Goal: Task Accomplishment & Management: Use online tool/utility

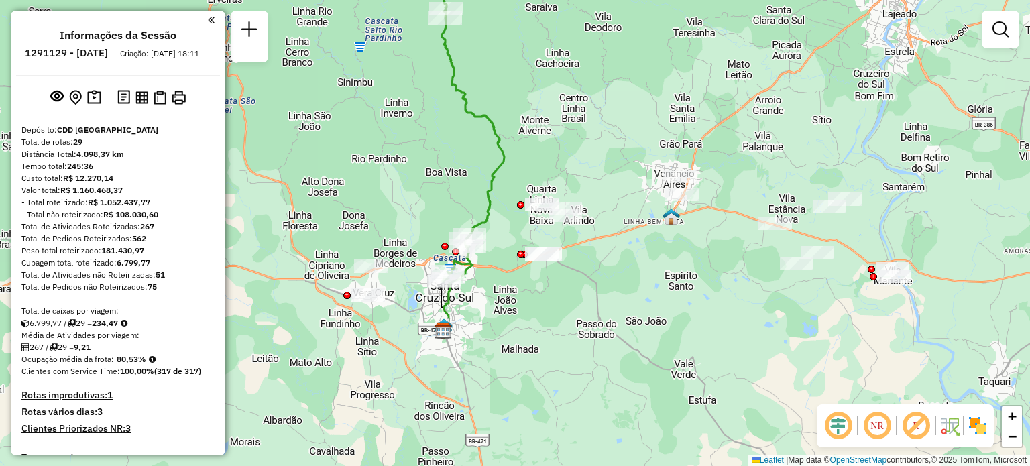
scroll to position [1998, 0]
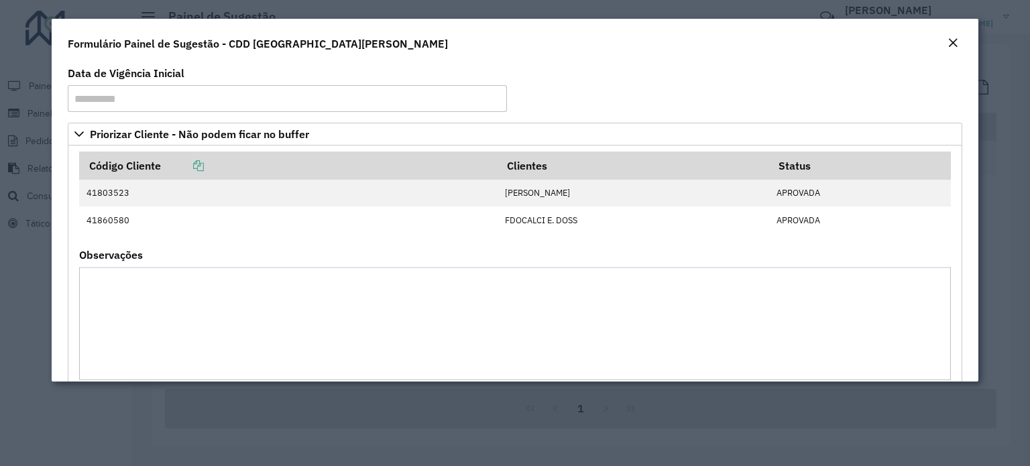
click at [950, 40] on em "Close" at bounding box center [953, 43] width 11 height 11
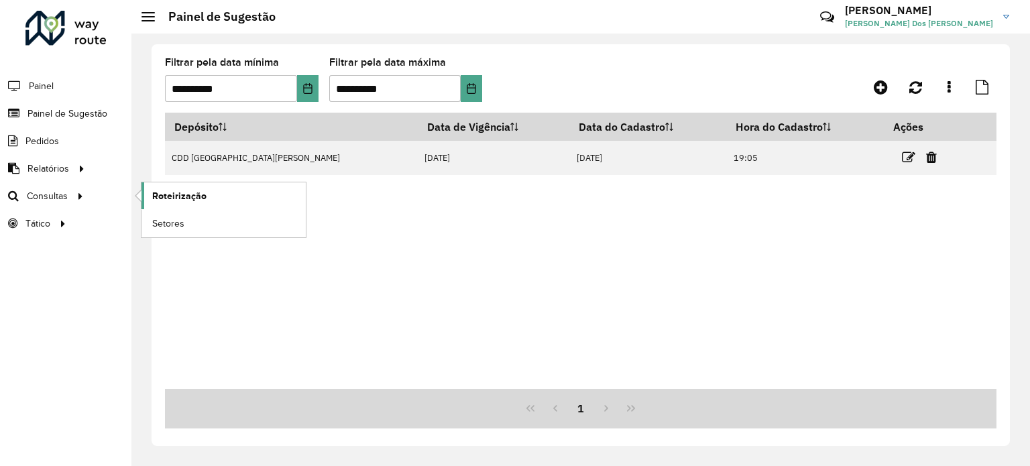
click at [205, 190] on link "Roteirização" at bounding box center [224, 195] width 164 height 27
click at [48, 85] on span "Painel" at bounding box center [42, 86] width 27 height 14
click at [290, 90] on input "**********" at bounding box center [231, 88] width 132 height 27
click at [298, 90] on button "Choose Date" at bounding box center [307, 88] width 21 height 27
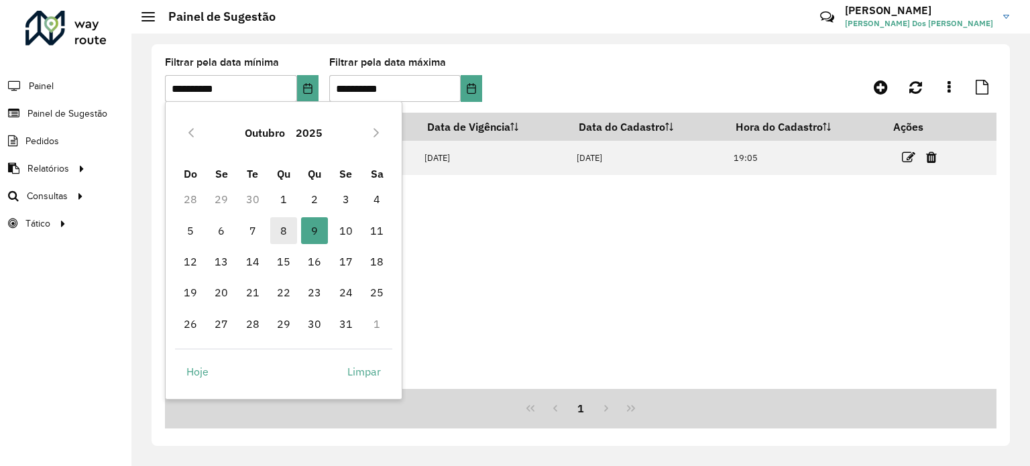
click at [286, 225] on span "8" at bounding box center [283, 230] width 27 height 27
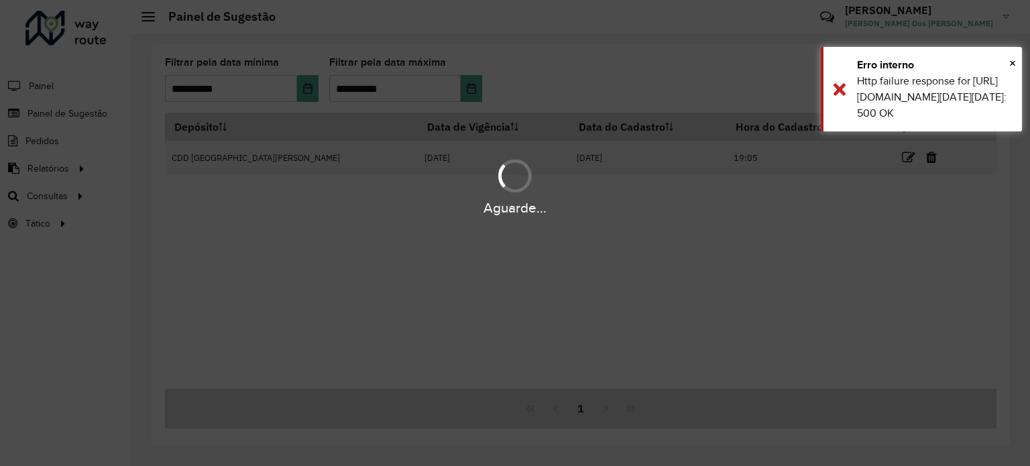
click at [467, 84] on div "Aguarde..." at bounding box center [515, 233] width 1030 height 466
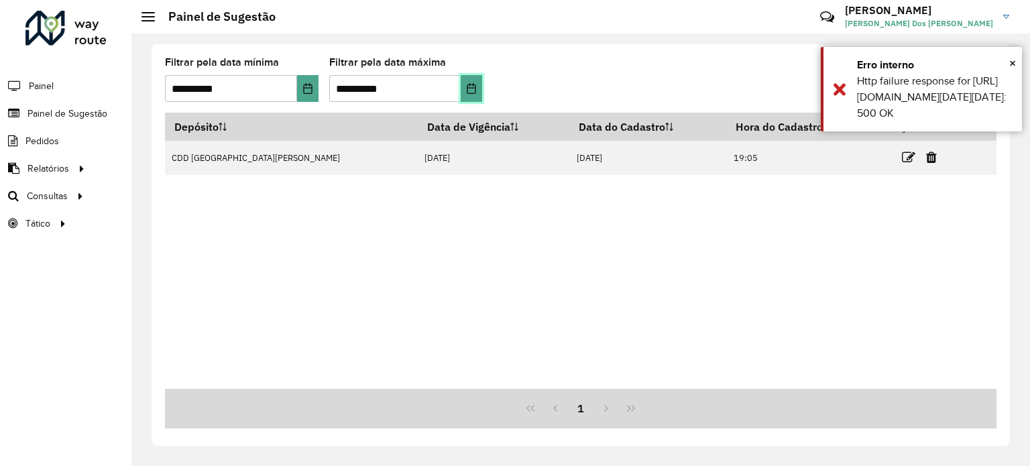
click at [475, 87] on icon "Choose Date" at bounding box center [471, 88] width 9 height 11
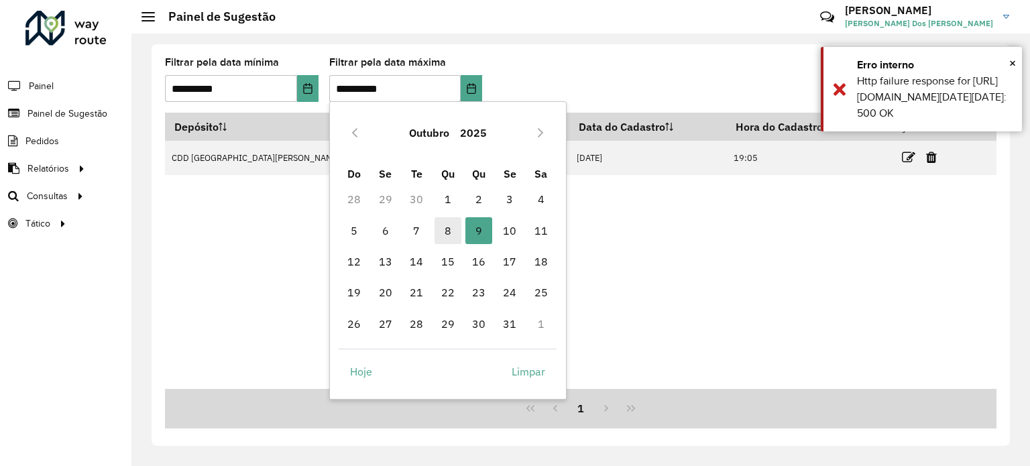
click at [451, 230] on span "8" at bounding box center [448, 230] width 27 height 27
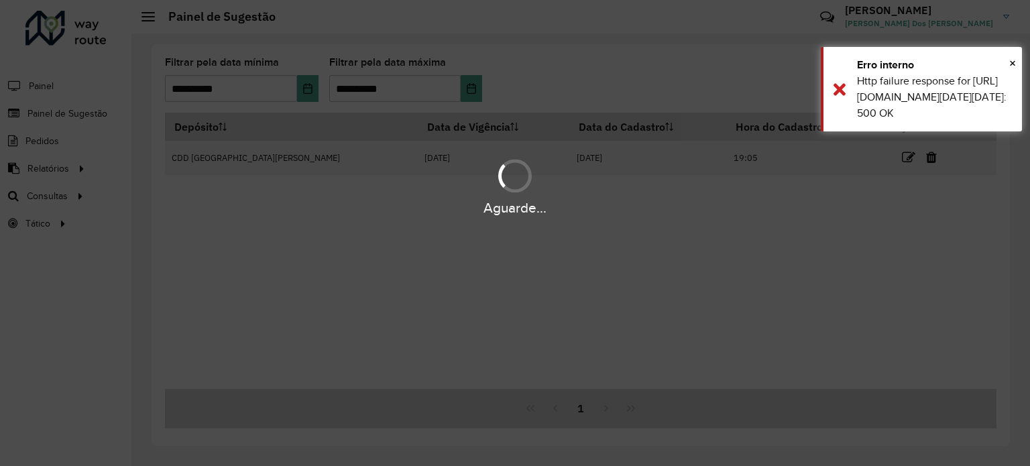
click at [319, 235] on div "Aguarde..." at bounding box center [515, 233] width 1030 height 466
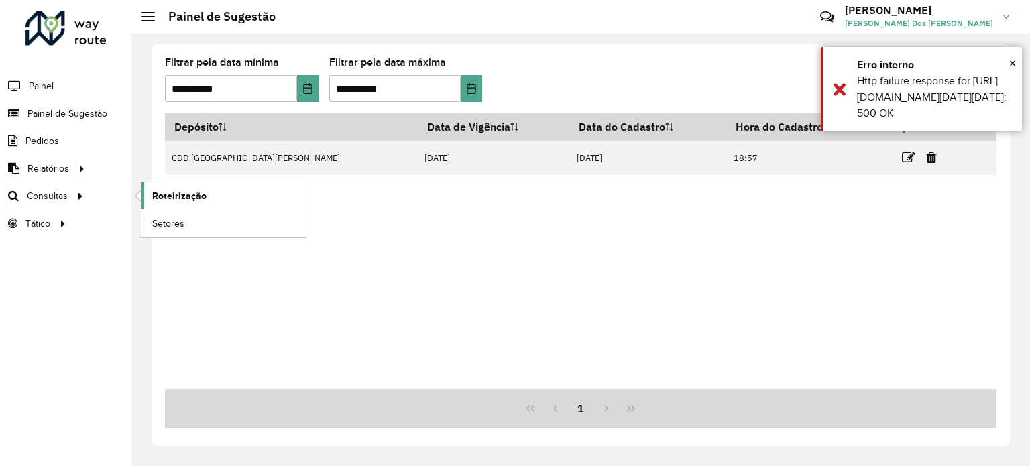
click at [181, 194] on span "Roteirização" at bounding box center [179, 196] width 54 height 14
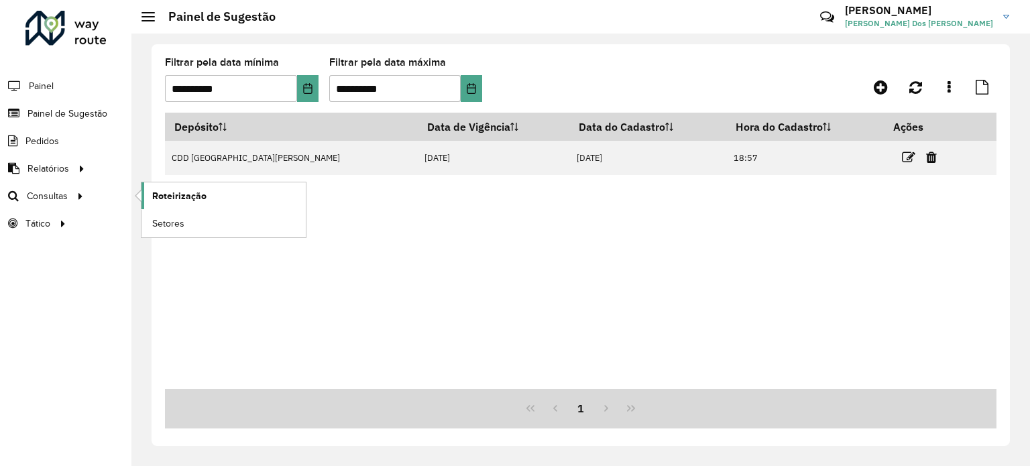
click at [166, 189] on span "Roteirização" at bounding box center [179, 196] width 54 height 14
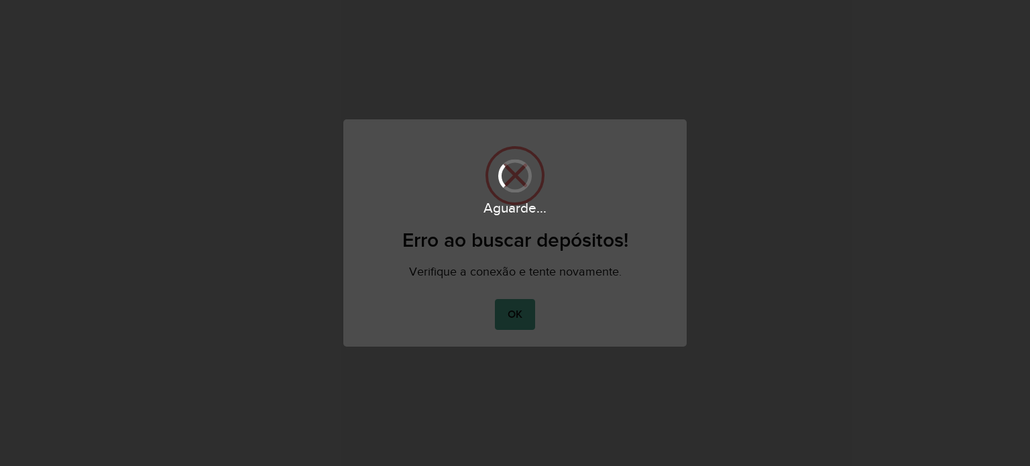
click at [527, 317] on div "Aguarde..." at bounding box center [515, 233] width 1030 height 466
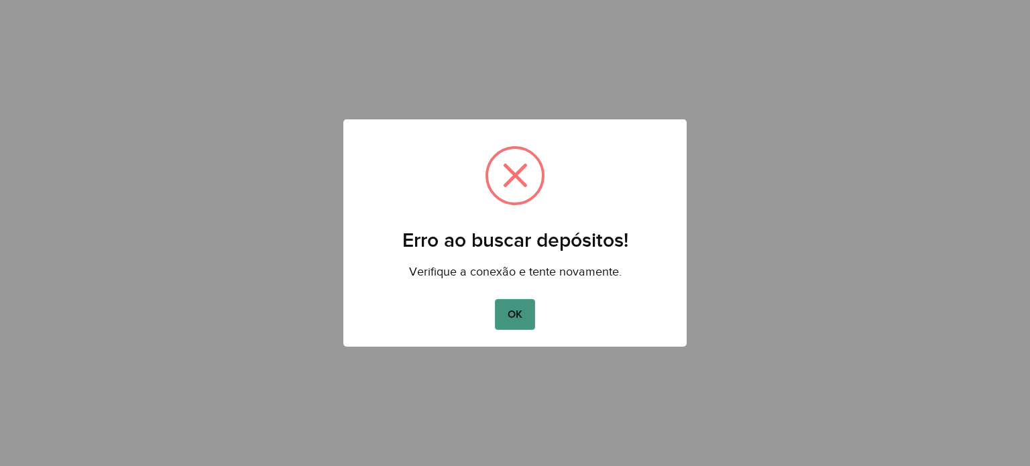
click at [522, 310] on button "OK" at bounding box center [515, 314] width 40 height 31
click at [519, 312] on button "OK" at bounding box center [515, 314] width 40 height 31
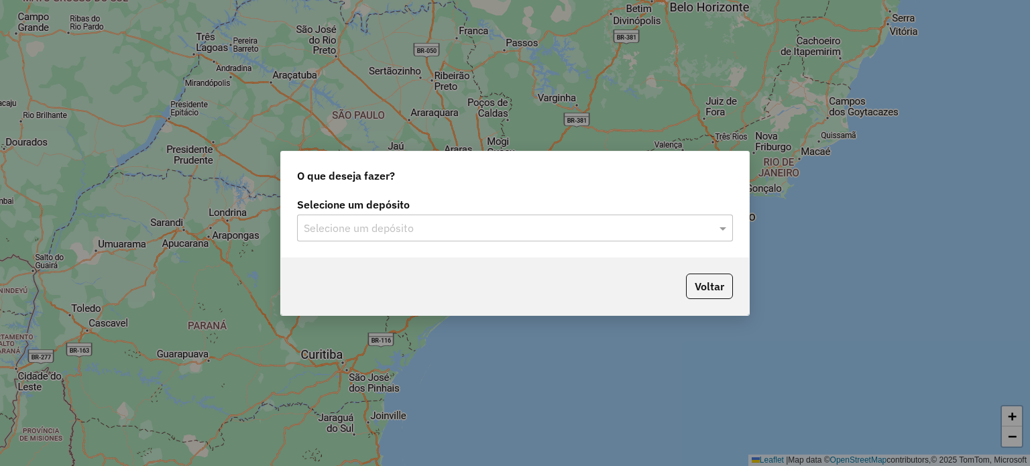
click at [416, 235] on div "Selecione um depósito" at bounding box center [515, 228] width 436 height 27
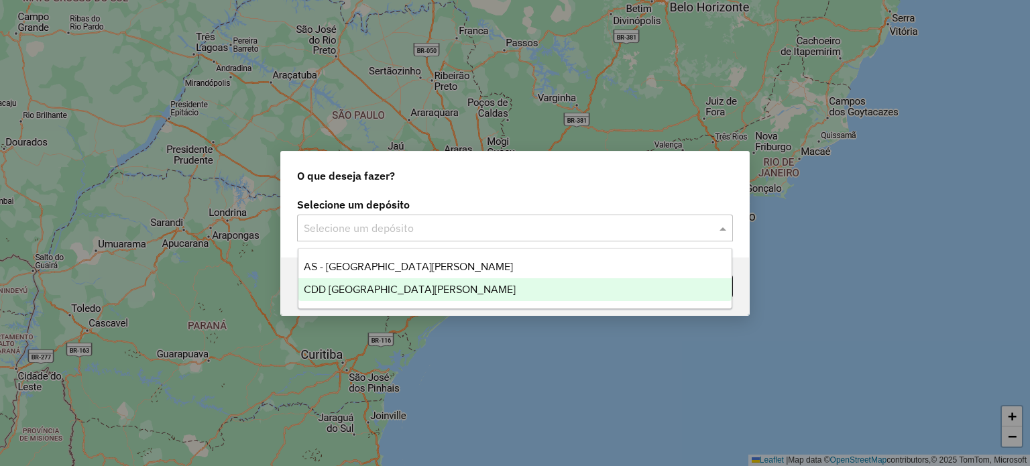
click at [393, 282] on div "CDD [GEOGRAPHIC_DATA][PERSON_NAME]" at bounding box center [515, 289] width 434 height 23
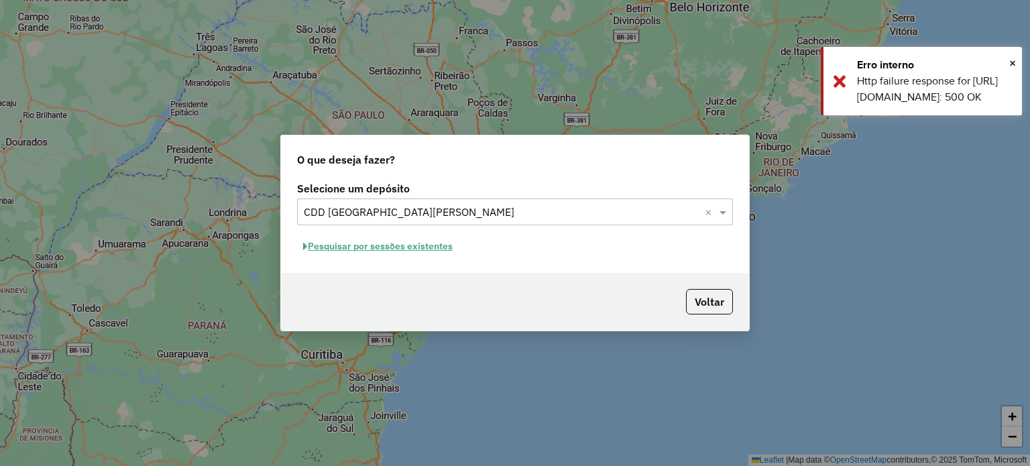
click at [412, 247] on button "Pesquisar por sessões existentes" at bounding box center [378, 246] width 162 height 21
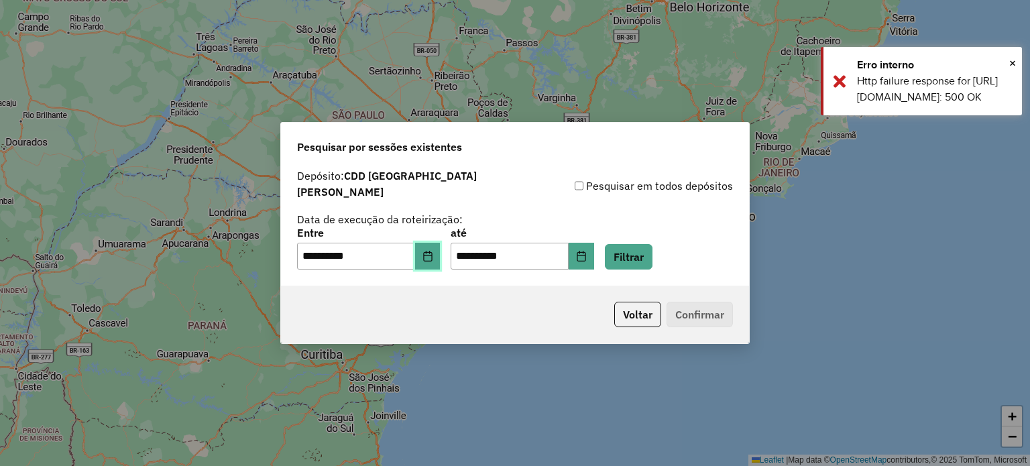
click at [433, 251] on icon "Choose Date" at bounding box center [427, 256] width 11 height 11
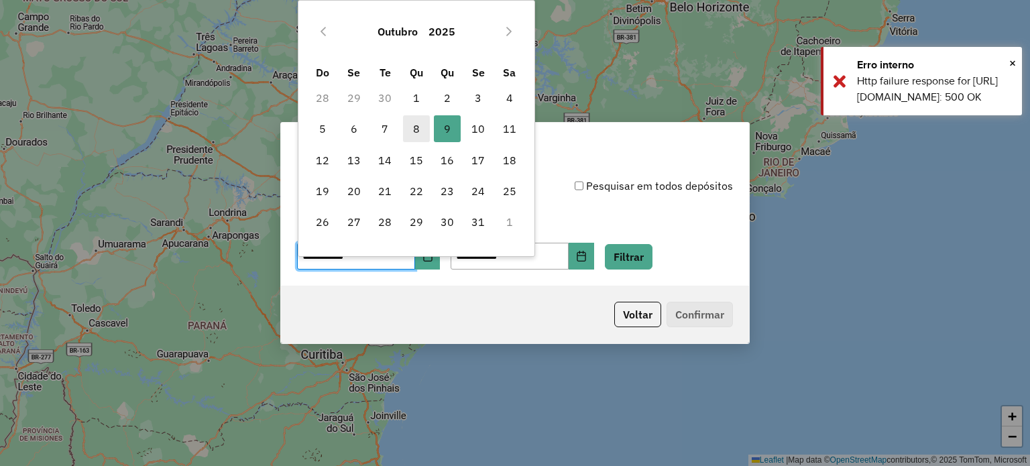
click at [418, 125] on span "8" at bounding box center [416, 128] width 27 height 27
type input "**********"
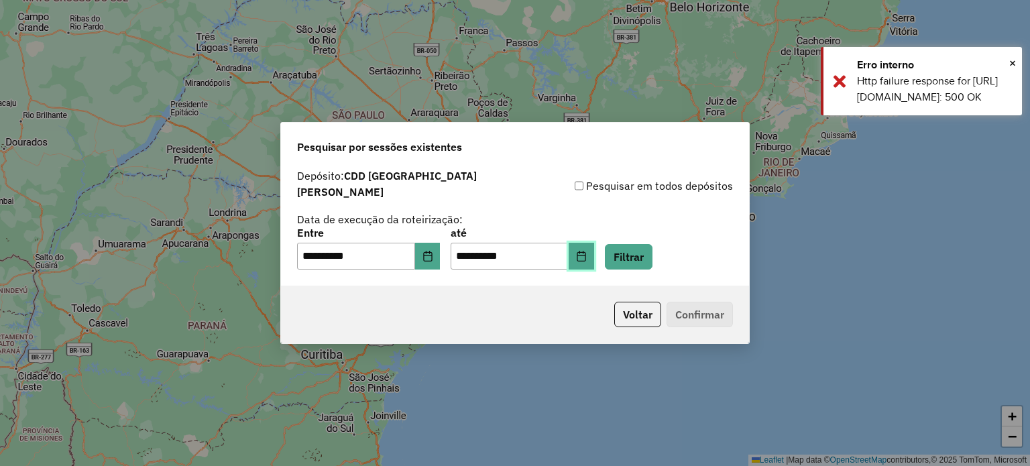
click at [585, 251] on icon "Choose Date" at bounding box center [581, 256] width 9 height 11
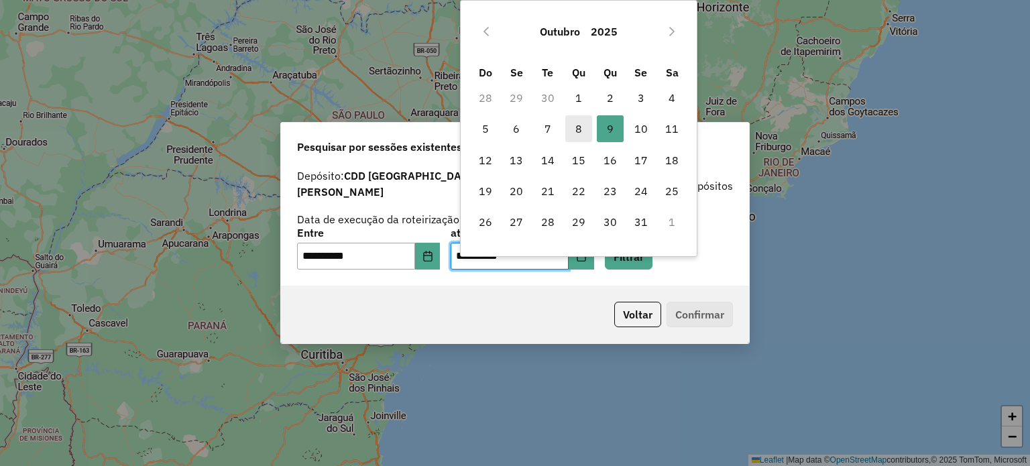
click at [576, 127] on span "8" at bounding box center [578, 128] width 27 height 27
type input "**********"
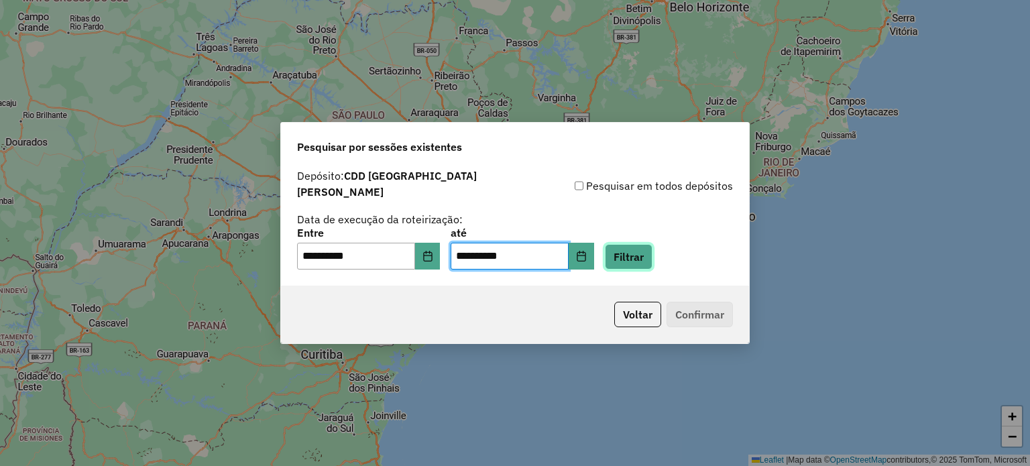
click at [642, 251] on button "Filtrar" at bounding box center [629, 256] width 48 height 25
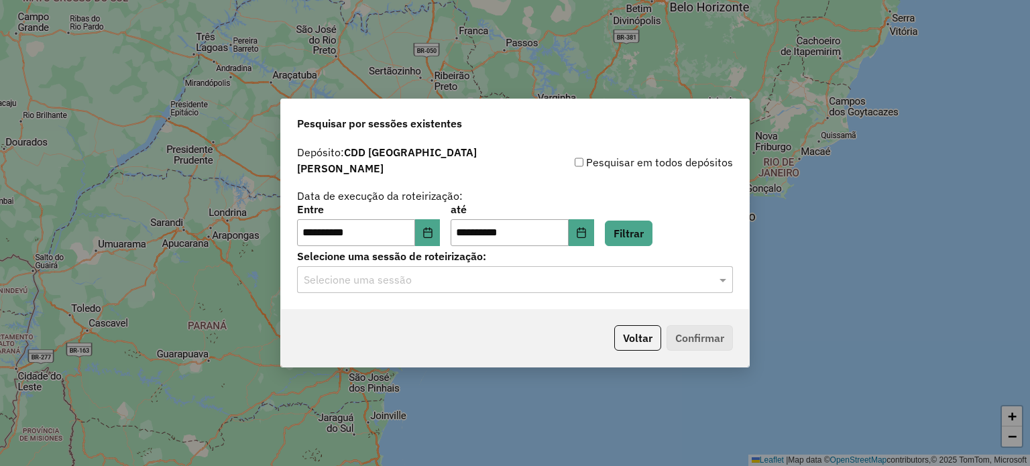
click at [424, 284] on div "Selecione uma sessão" at bounding box center [515, 279] width 436 height 27
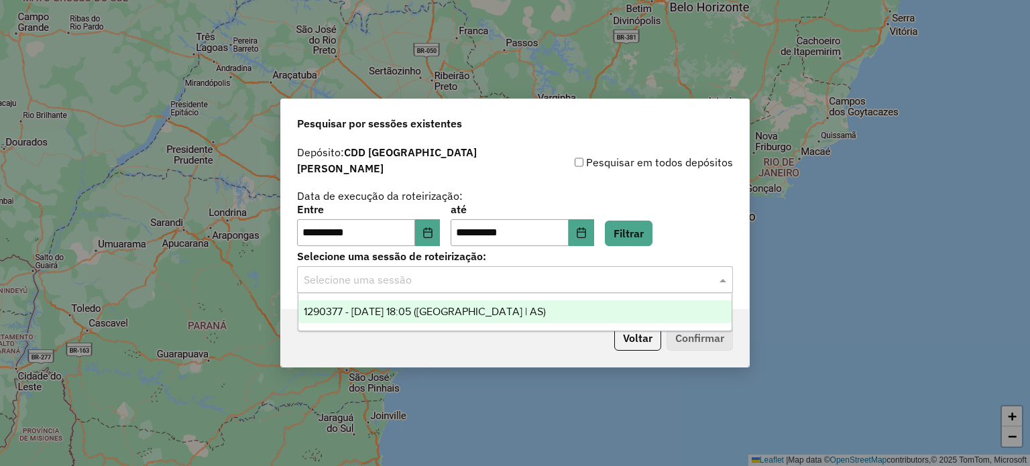
click at [418, 309] on span "1290377 - [DATE] 18:05 ([GEOGRAPHIC_DATA] | AS)" at bounding box center [425, 311] width 242 height 11
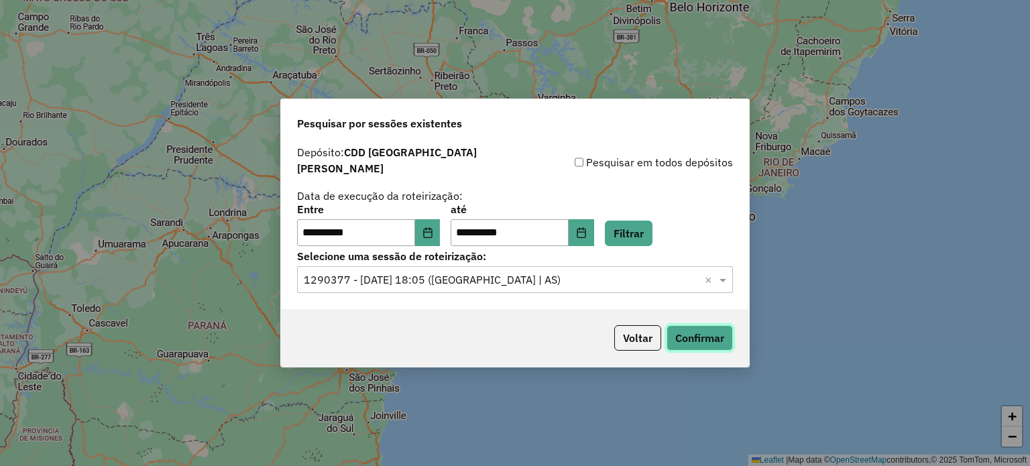
click at [684, 333] on button "Confirmar" at bounding box center [700, 337] width 66 height 25
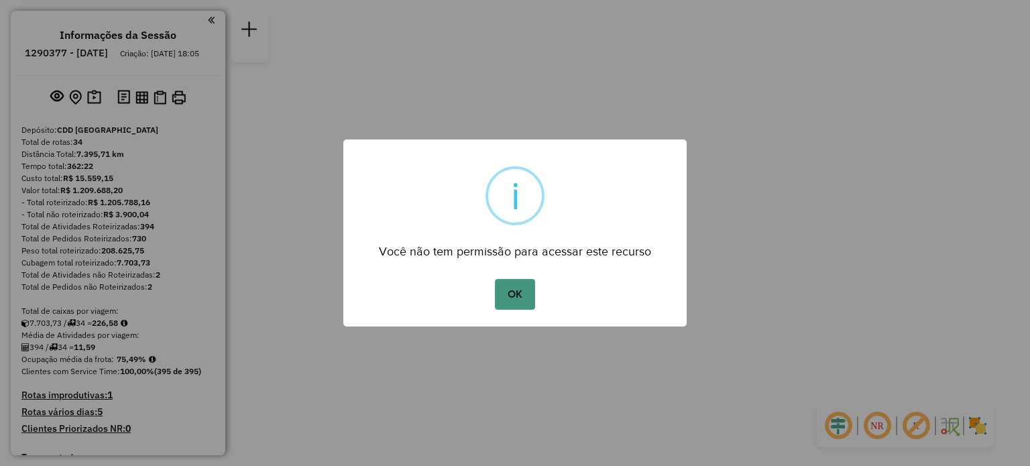
click at [505, 286] on button "OK" at bounding box center [515, 294] width 40 height 31
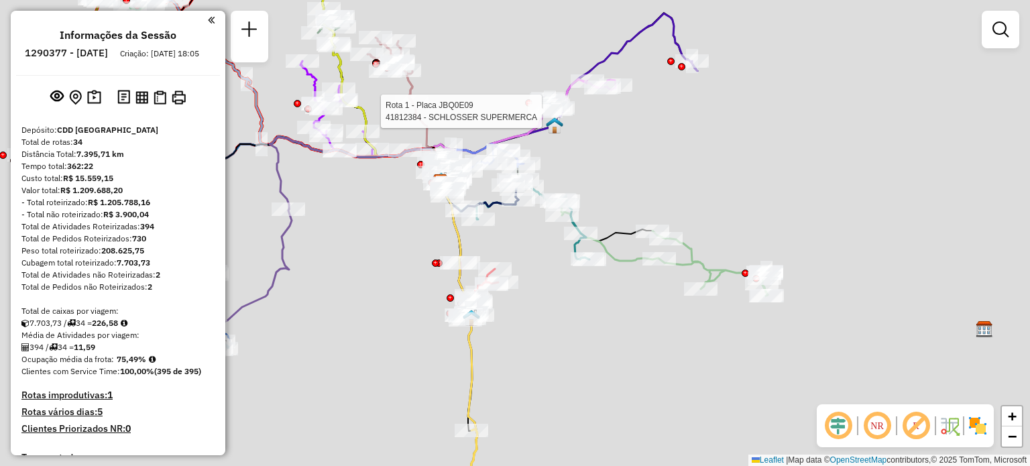
select select "**********"
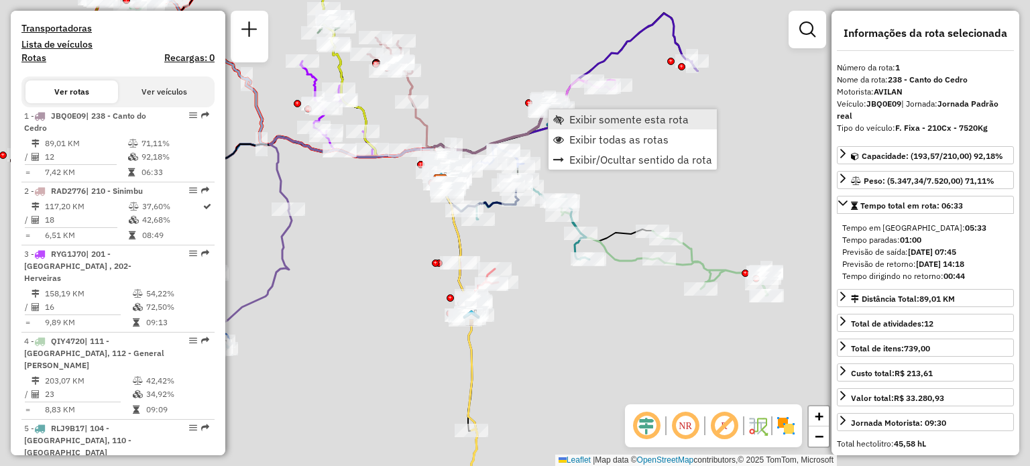
scroll to position [538, 0]
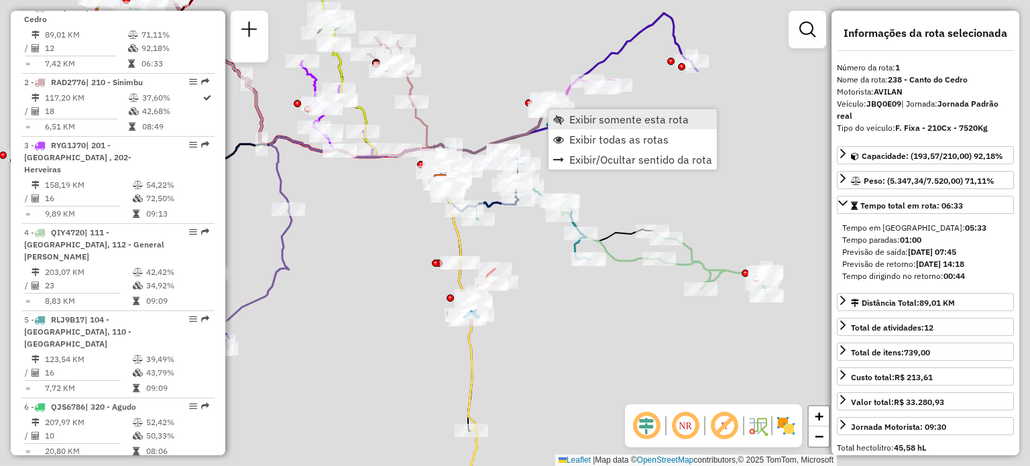
click at [586, 120] on span "Exibir somente esta rota" at bounding box center [628, 119] width 119 height 11
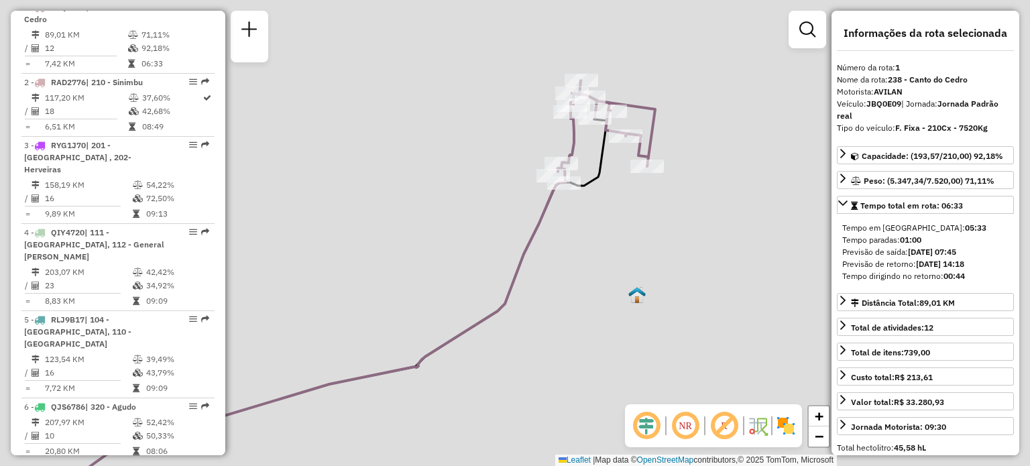
drag, startPoint x: 682, startPoint y: 179, endPoint x: 607, endPoint y: 214, distance: 82.8
click at [609, 240] on div "Janela de atendimento Grade de atendimento Capacidade Transportadoras Veículos …" at bounding box center [515, 233] width 1030 height 466
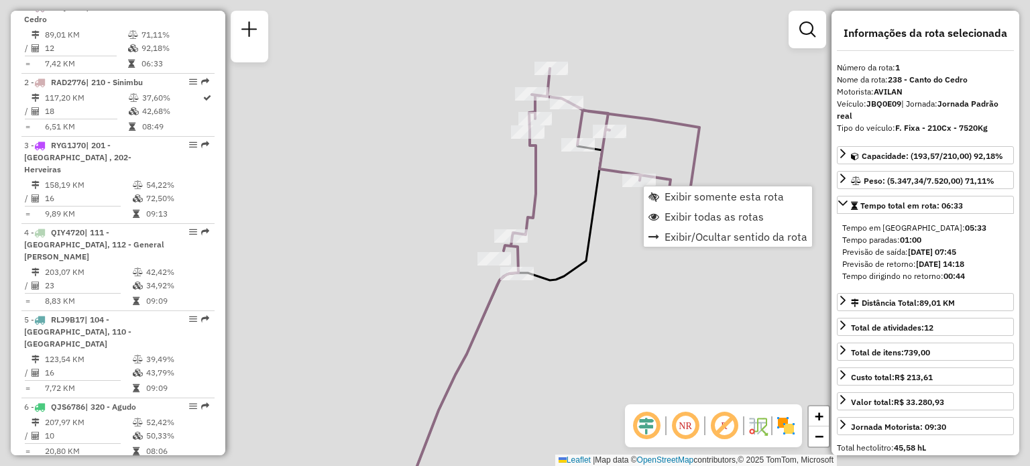
click at [627, 218] on div "Janela de atendimento Grade de atendimento Capacidade Transportadoras Veículos …" at bounding box center [515, 233] width 1030 height 466
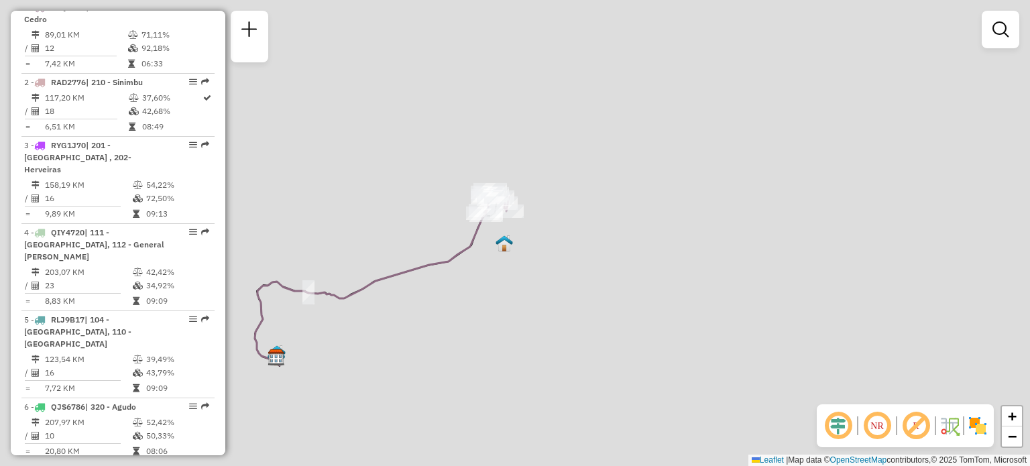
drag, startPoint x: 727, startPoint y: 217, endPoint x: 593, endPoint y: 233, distance: 135.2
click at [593, 233] on div "Janela de atendimento Grade de atendimento Capacidade Transportadoras Veículos …" at bounding box center [515, 233] width 1030 height 466
